Goal: Information Seeking & Learning: Learn about a topic

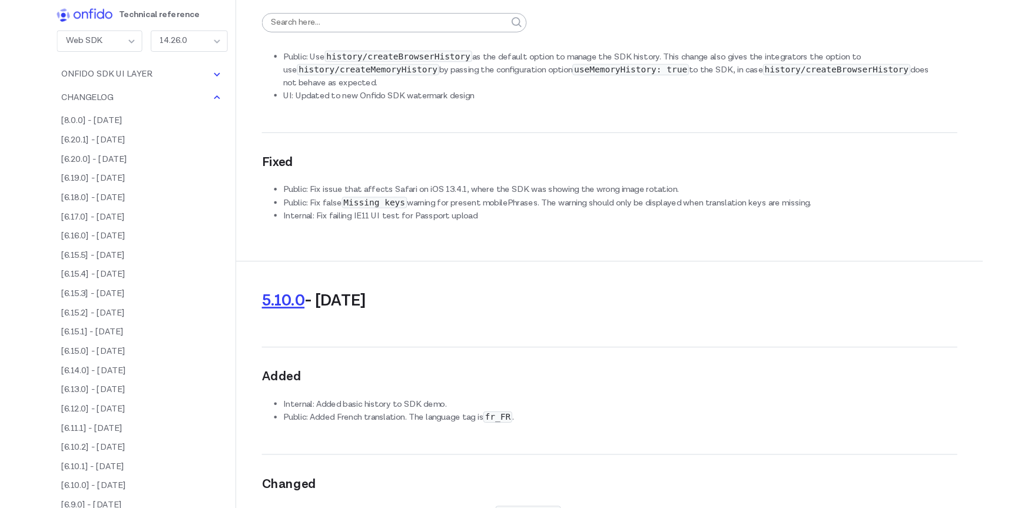
scroll to position [35213, 0]
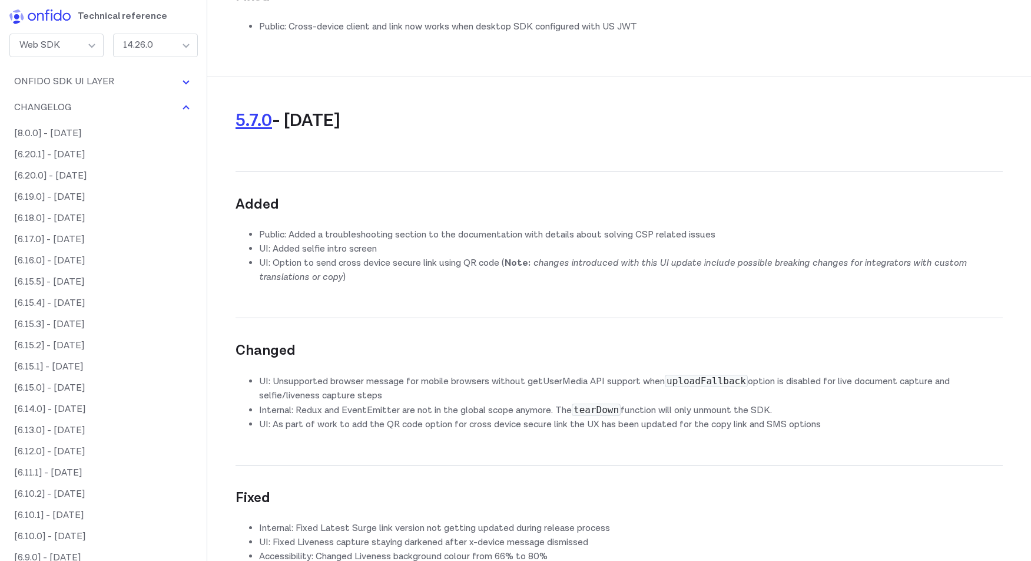
copy code "disableAnalytics"
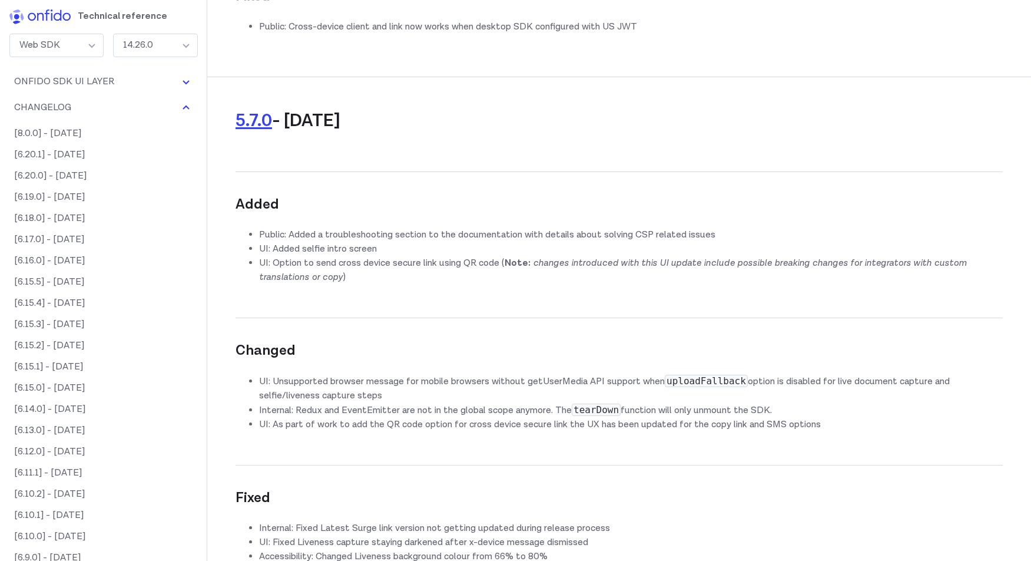
drag, startPoint x: 289, startPoint y: 280, endPoint x: 383, endPoint y: 279, distance: 94.2
drag, startPoint x: 293, startPoint y: 263, endPoint x: 628, endPoint y: 265, distance: 335.0
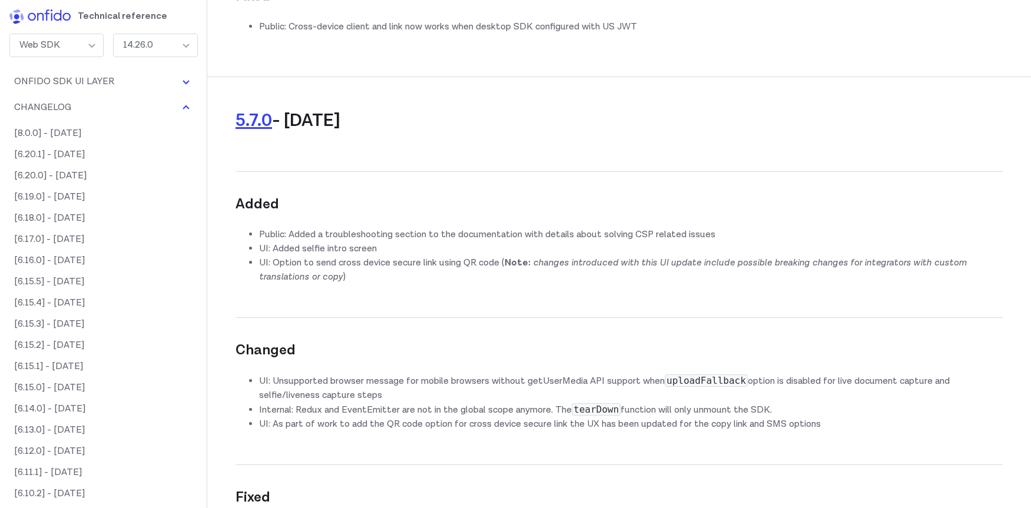
scroll to position [35214, 0]
